Goal: Navigation & Orientation: Find specific page/section

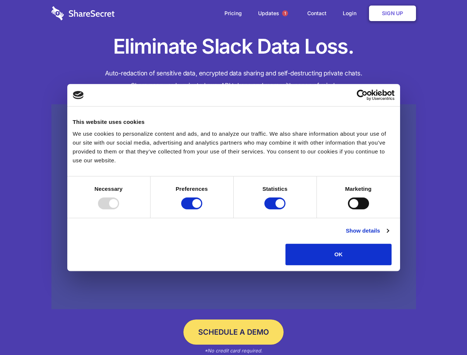
click at [119, 209] on div at bounding box center [108, 203] width 21 height 12
click at [202, 209] on input "Preferences" at bounding box center [191, 203] width 21 height 12
checkbox input "false"
click at [276, 209] on input "Statistics" at bounding box center [274, 203] width 21 height 12
checkbox input "false"
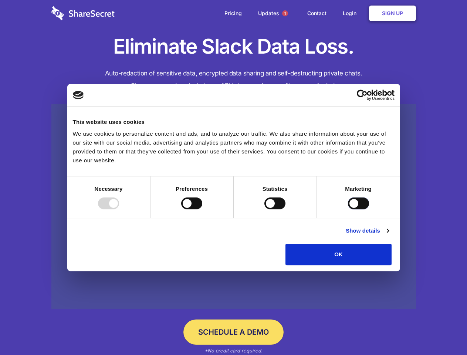
click at [348, 209] on input "Marketing" at bounding box center [358, 203] width 21 height 12
checkbox input "true"
click at [389, 235] on link "Show details" at bounding box center [367, 230] width 43 height 9
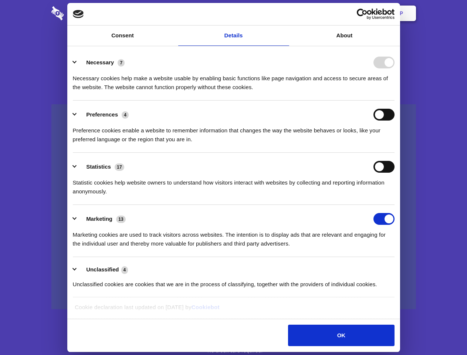
click at [395, 101] on li "Necessary 7 Necessary cookies help make a website usable by enabling basic func…" at bounding box center [234, 74] width 322 height 52
click at [285, 13] on span "1" at bounding box center [285, 13] width 6 height 6
